Goal: Book appointment/travel/reservation

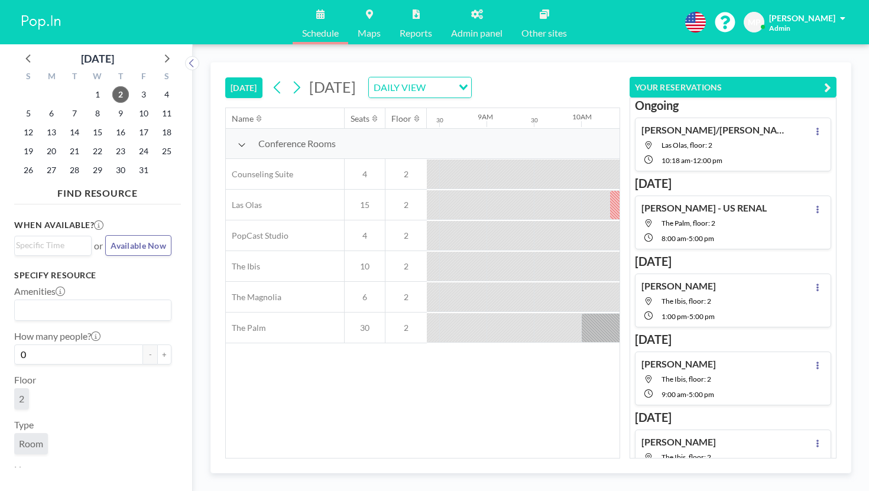
scroll to position [0, 766]
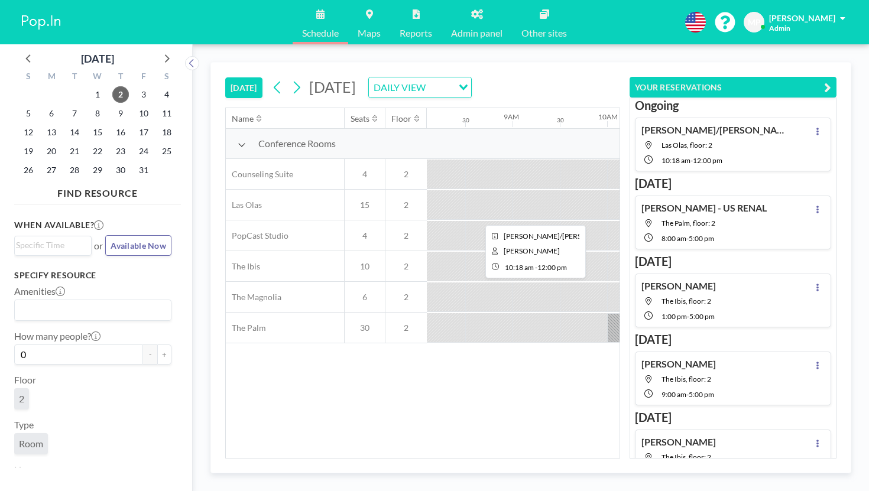
click at [636, 190] on div at bounding box center [716, 205] width 161 height 30
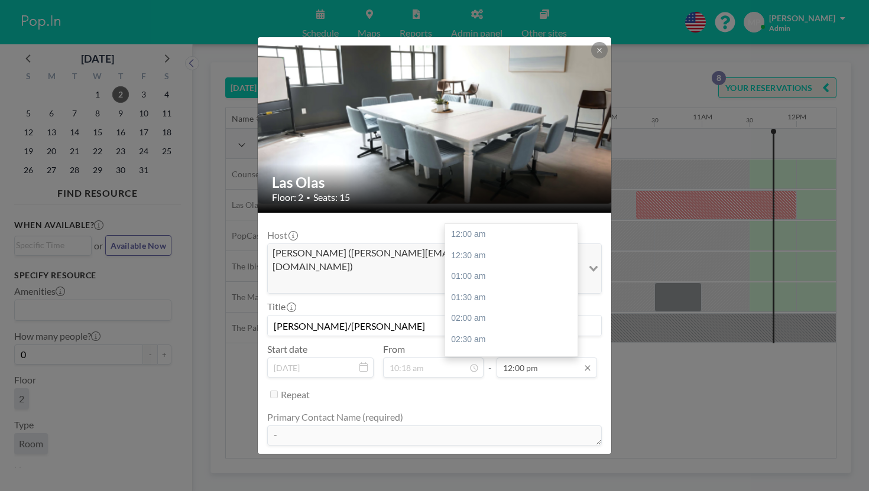
scroll to position [453, 0]
click at [524, 358] on input "12:00 pm" at bounding box center [547, 368] width 101 height 20
click at [490, 339] on div "01:30 pm" at bounding box center [511, 349] width 132 height 21
type input "01:30 pm"
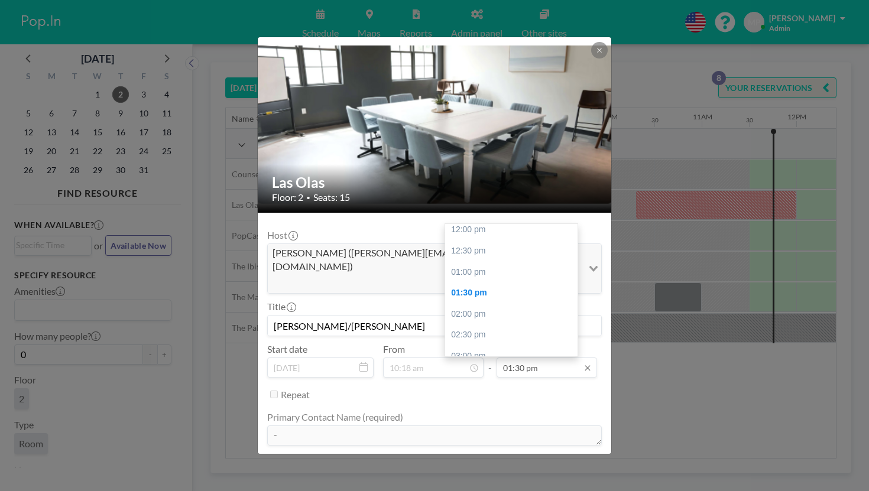
click at [516, 358] on input "01:30 pm" at bounding box center [547, 368] width 101 height 20
click at [525, 404] on ul "Primary Contact Name (required) - Phone Number (required) - Invoice or pay upon…" at bounding box center [434, 491] width 335 height 175
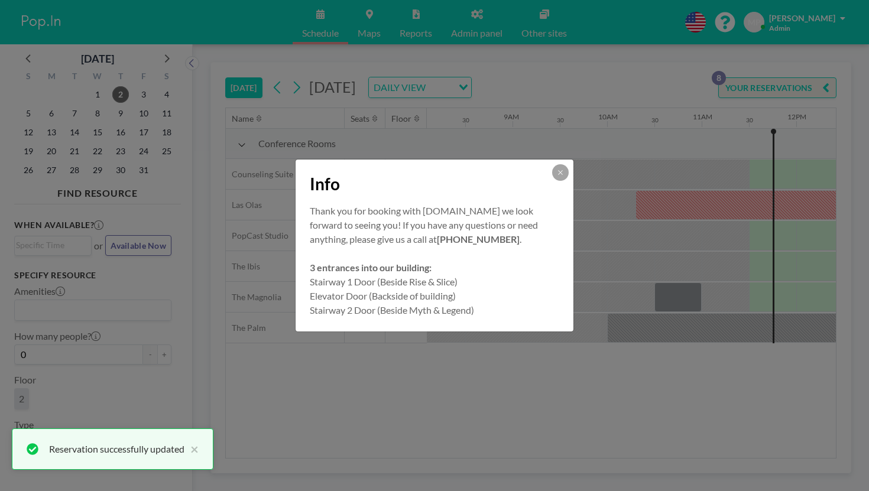
click at [605, 278] on div "Info Thank you for booking with [DOMAIN_NAME] we look forward to seeing you! If…" at bounding box center [434, 245] width 869 height 491
